Goal: Transaction & Acquisition: Obtain resource

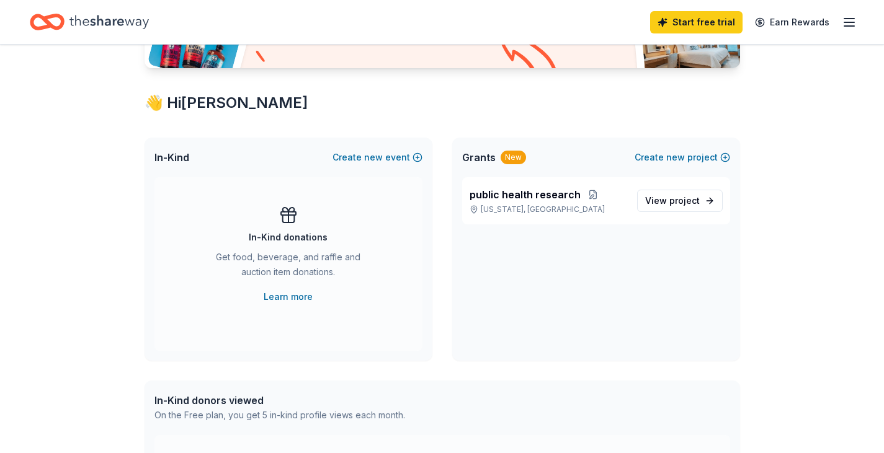
scroll to position [181, 0]
click at [650, 198] on span "View project" at bounding box center [672, 200] width 55 height 15
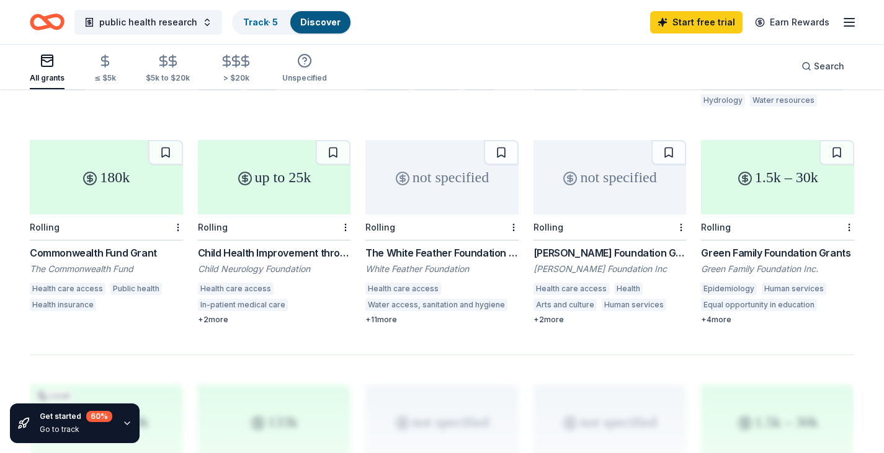
scroll to position [716, 0]
click at [83, 245] on div "Commonwealth Fund Grant" at bounding box center [106, 252] width 153 height 15
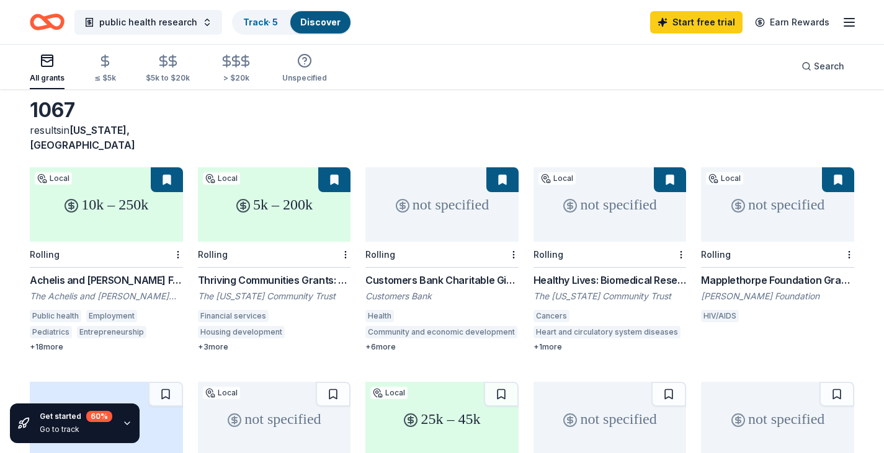
scroll to position [0, 0]
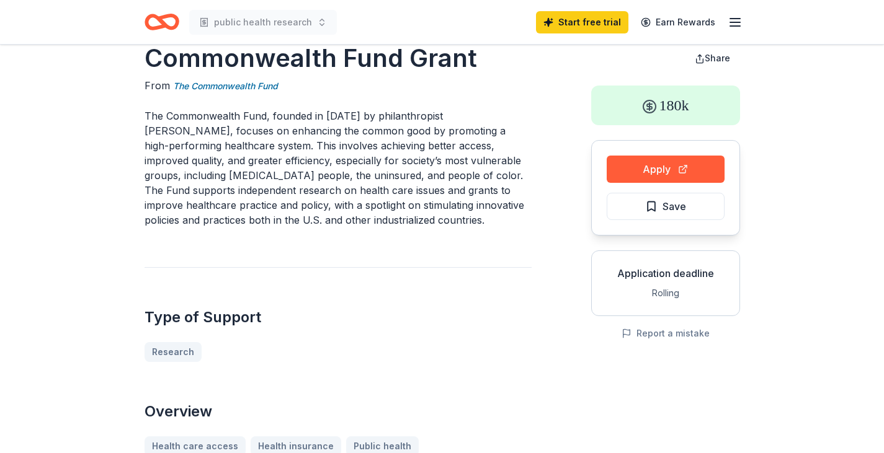
scroll to position [27, 0]
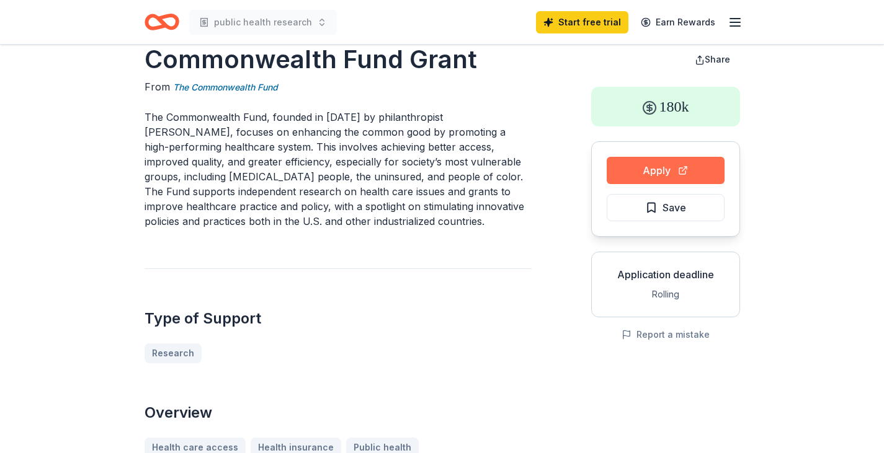
click at [655, 175] on button "Apply" at bounding box center [665, 170] width 118 height 27
